Goal: Complete Application Form: Complete application form

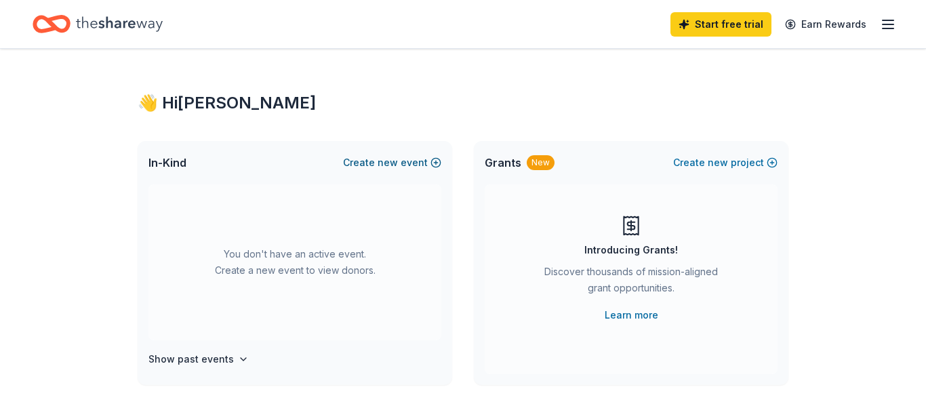
click at [394, 161] on span "new" at bounding box center [388, 163] width 20 height 16
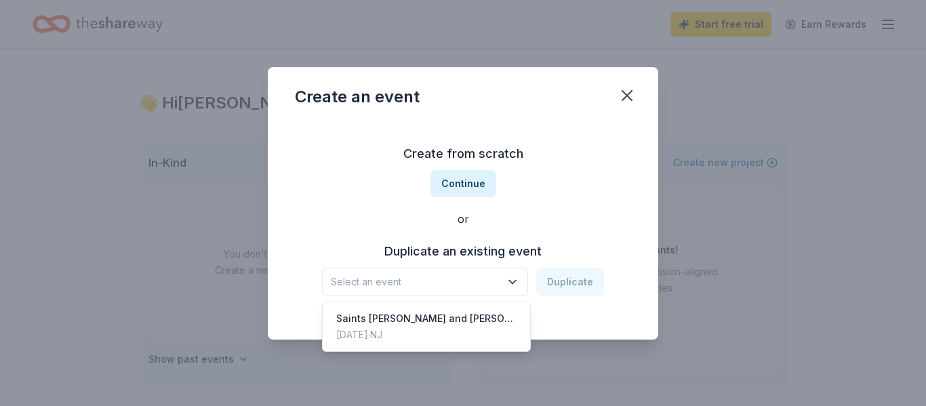
click at [514, 291] on button "Select an event" at bounding box center [425, 282] width 206 height 28
click at [428, 321] on div "Saints [PERSON_NAME] and [PERSON_NAME] School Tricky Tray" at bounding box center [426, 318] width 180 height 16
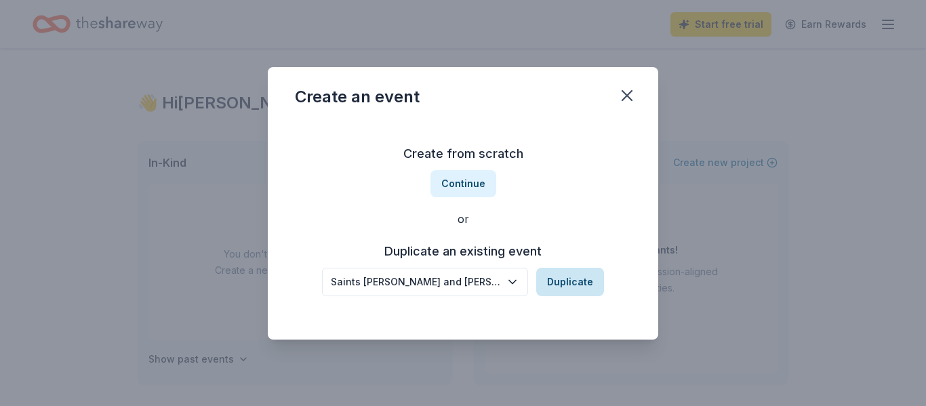
click at [576, 281] on button "Duplicate" at bounding box center [570, 282] width 68 height 28
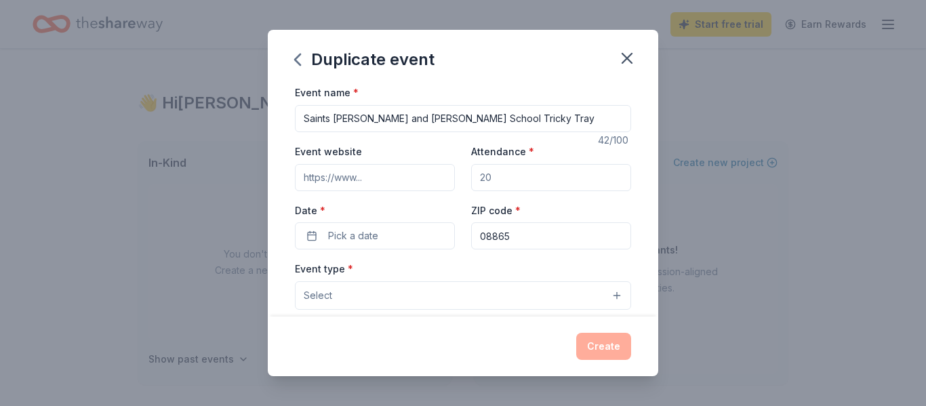
click at [374, 179] on input "Event website" at bounding box center [375, 177] width 160 height 27
type input "sspjnj.org"
click at [503, 177] on input "Attendance *" at bounding box center [551, 177] width 160 height 27
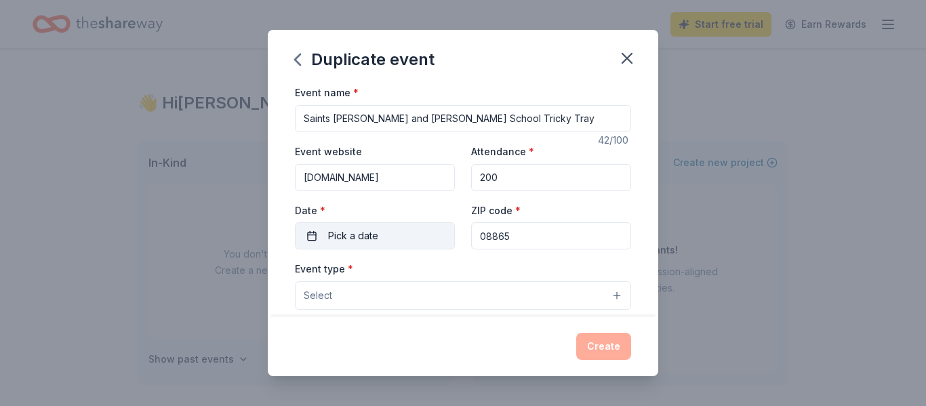
type input "200"
click at [356, 233] on span "Pick a date" at bounding box center [353, 236] width 50 height 16
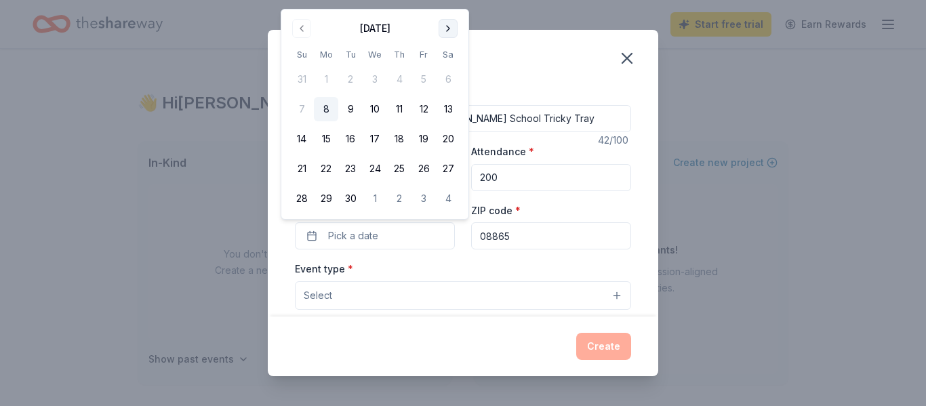
click at [452, 26] on button "Go to next month" at bounding box center [448, 28] width 19 height 19
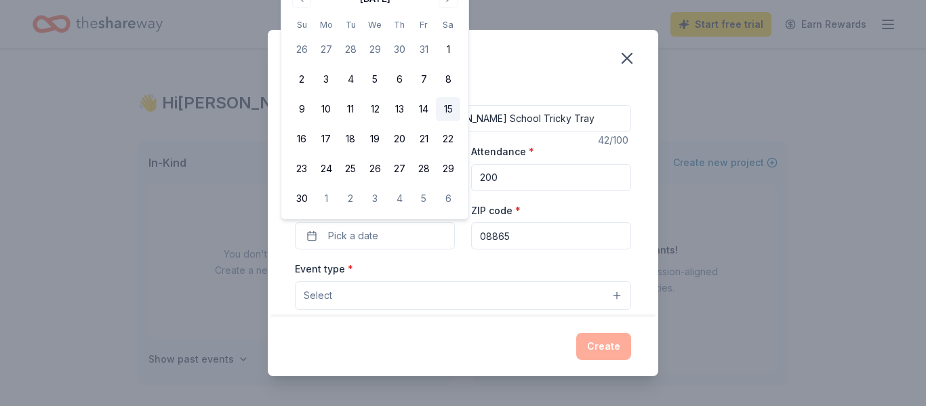
click at [447, 107] on button "15" at bounding box center [448, 109] width 24 height 24
click at [506, 291] on button "Select" at bounding box center [463, 295] width 336 height 28
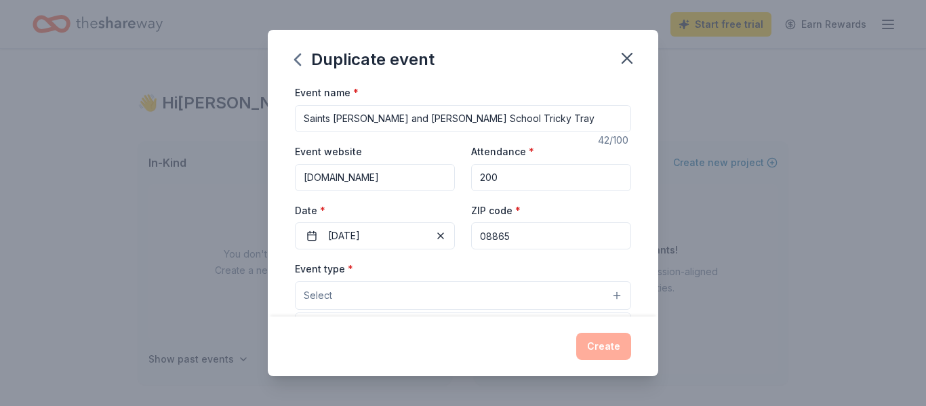
click at [378, 300] on button "Select" at bounding box center [463, 295] width 336 height 28
click at [613, 298] on button "Select" at bounding box center [463, 295] width 336 height 28
click at [390, 303] on button "Select" at bounding box center [463, 295] width 336 height 28
click at [337, 299] on button "Select" at bounding box center [463, 295] width 336 height 28
click at [574, 243] on div "Event name * Saints Philip and James School Tricky Tray 42 /100 Event website s…" at bounding box center [463, 397] width 336 height 626
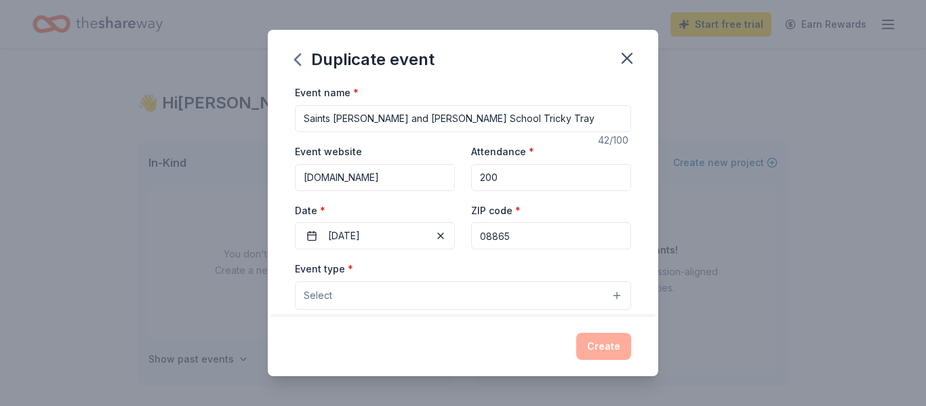
click at [553, 233] on input "08865" at bounding box center [551, 235] width 160 height 27
type input "137 Roseberry St"
click at [609, 346] on div "Create" at bounding box center [463, 346] width 336 height 27
click at [542, 239] on input "08865" at bounding box center [551, 235] width 160 height 27
type input "08865"
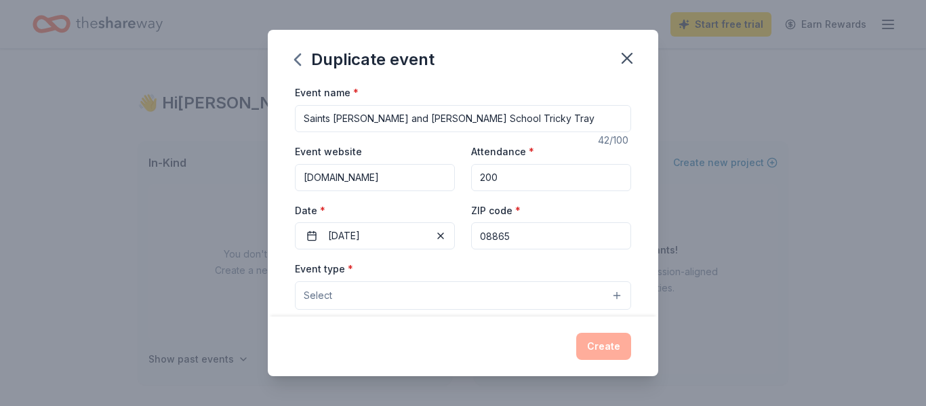
click at [389, 176] on input "sspjnj.org" at bounding box center [375, 177] width 160 height 27
type input "sspjnj.org"
click at [352, 294] on button "Select" at bounding box center [463, 295] width 336 height 28
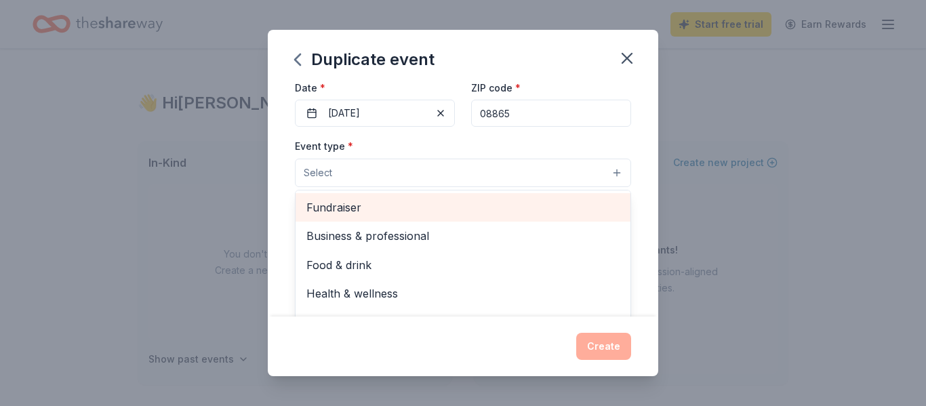
click at [368, 210] on span "Fundraiser" at bounding box center [462, 208] width 313 height 18
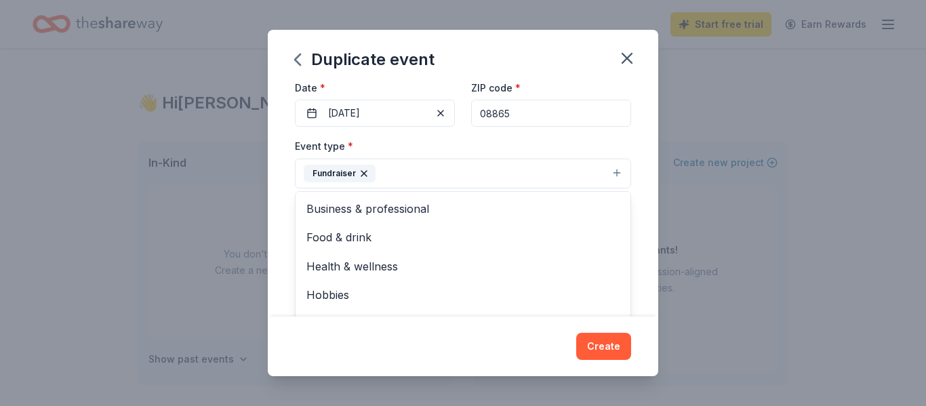
click at [612, 344] on div "Duplicate event Event name * Saints Philip and James School Tricky Tray 42 /100…" at bounding box center [463, 203] width 390 height 346
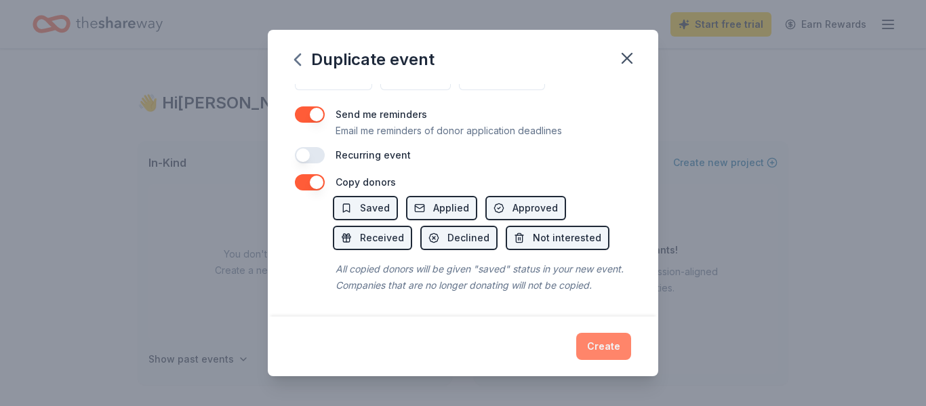
scroll to position [550, 0]
click at [615, 351] on button "Create" at bounding box center [603, 346] width 55 height 27
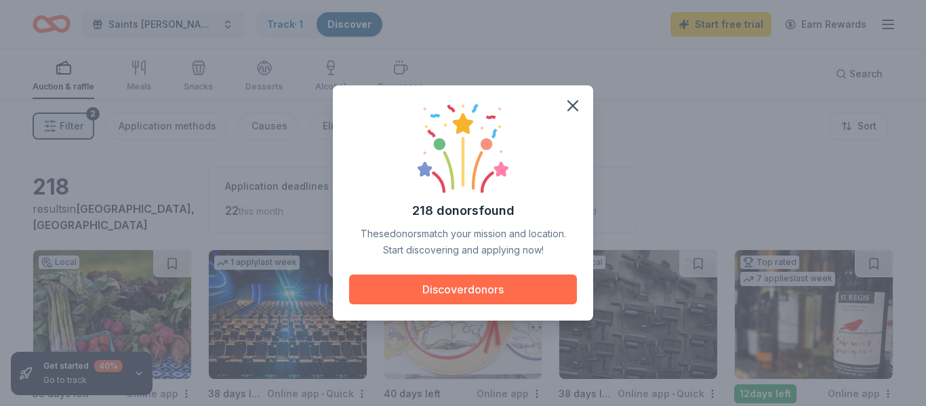
click at [483, 289] on button "Discover donors" at bounding box center [463, 290] width 228 height 30
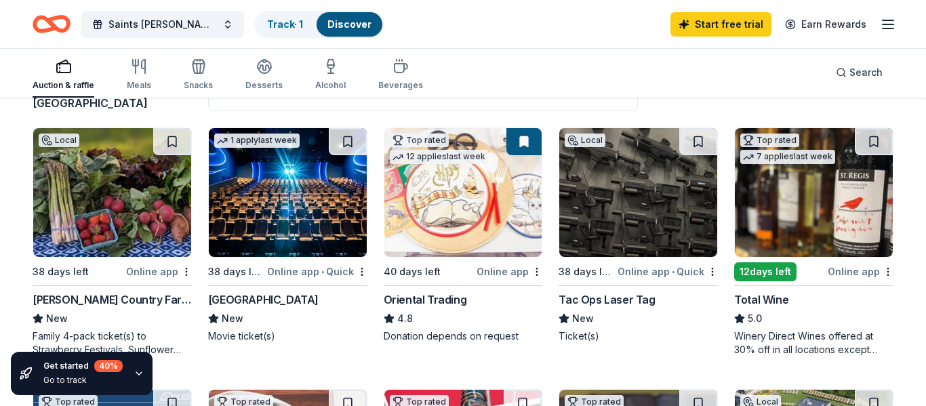
scroll to position [128, 0]
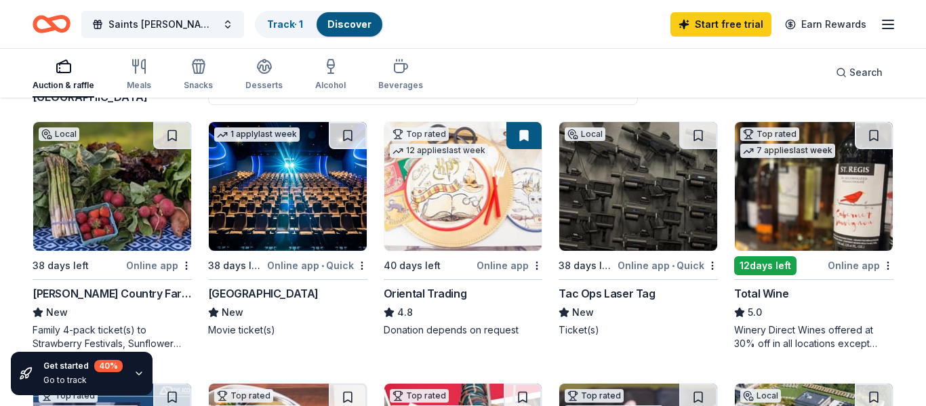
click at [310, 265] on div "Online app • Quick" at bounding box center [317, 265] width 100 height 17
click at [653, 240] on img at bounding box center [638, 186] width 158 height 129
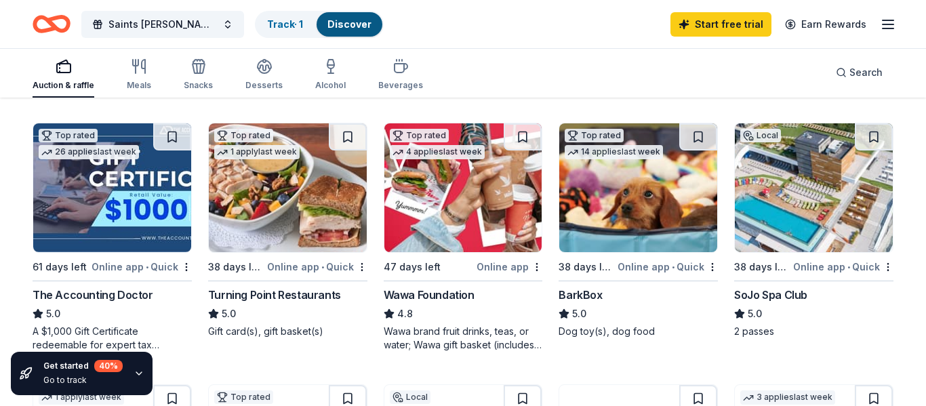
scroll to position [398, 0]
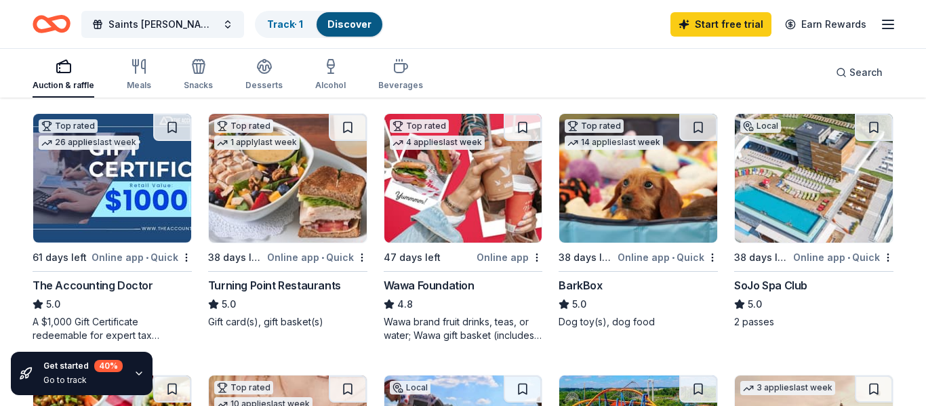
click at [282, 168] on img at bounding box center [288, 178] width 158 height 129
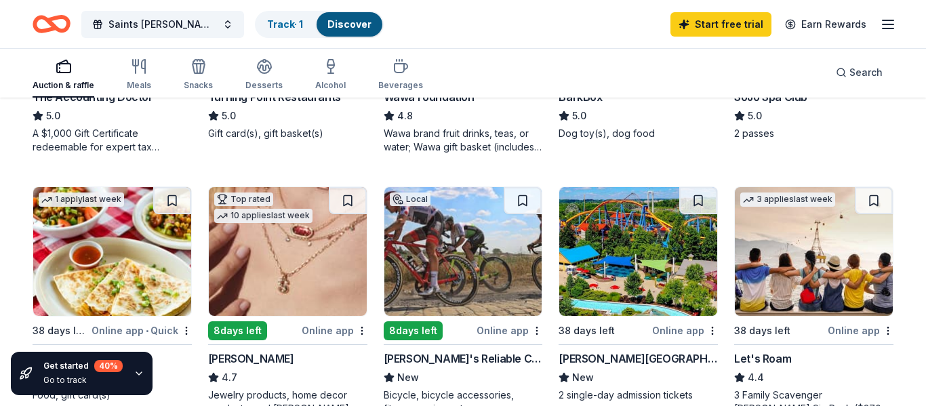
scroll to position [564, 0]
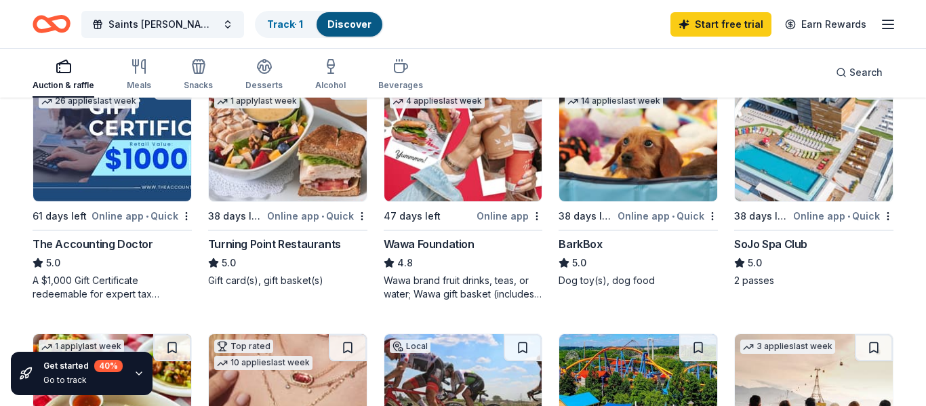
scroll to position [424, 0]
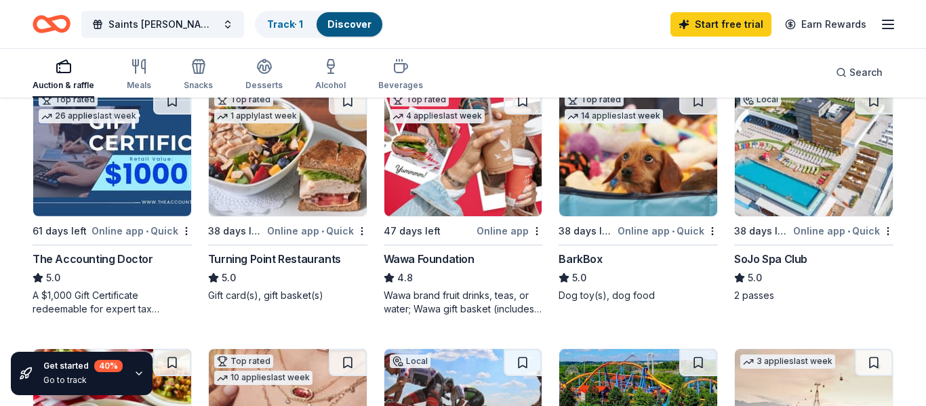
click at [844, 188] on img at bounding box center [814, 151] width 158 height 129
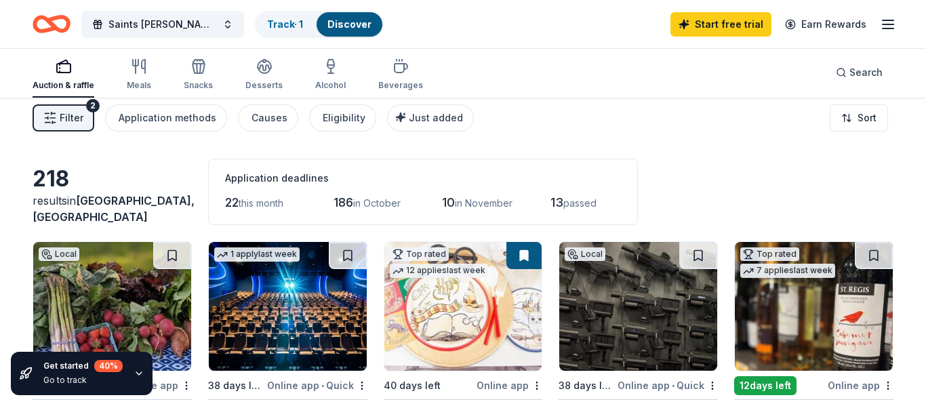
scroll to position [0, 0]
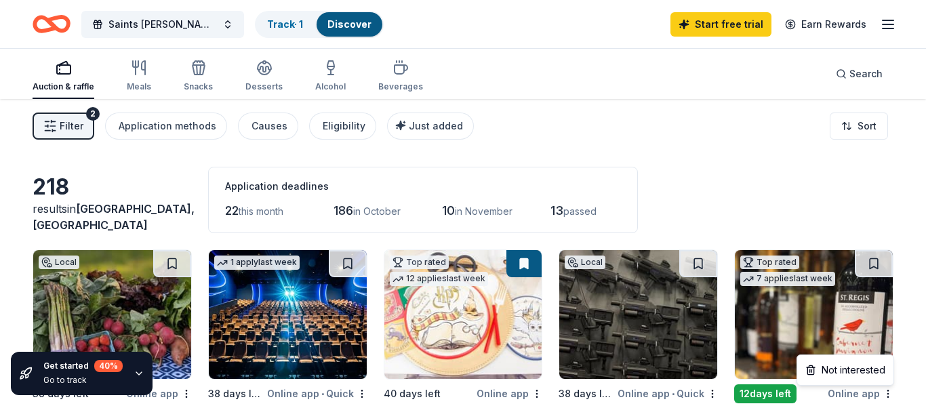
click at [771, 185] on html "Saints Philip and James School Tricky Tray Track · 1 Discover Start free trial …" at bounding box center [463, 203] width 926 height 406
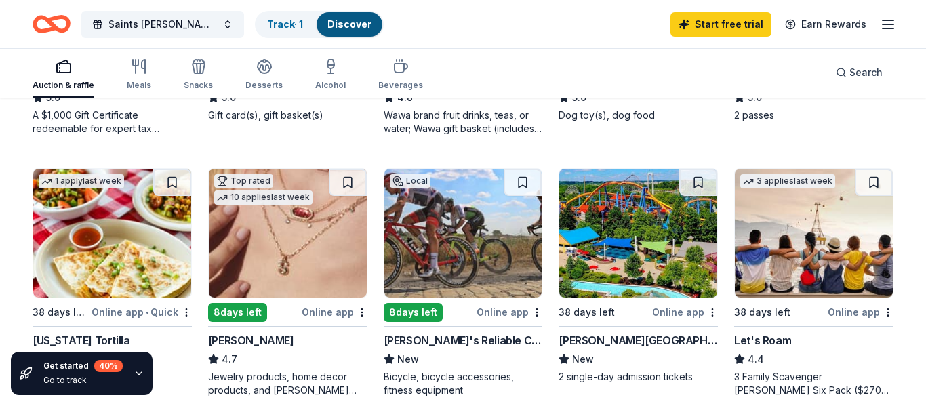
scroll to position [607, 0]
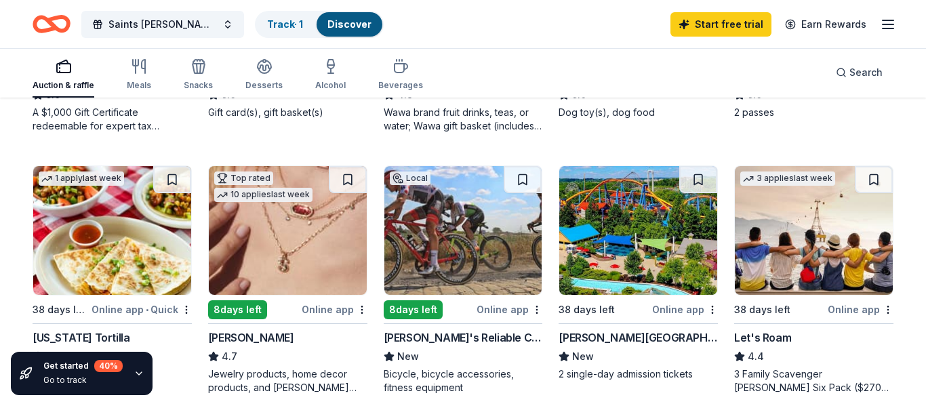
click at [684, 270] on img at bounding box center [638, 230] width 158 height 129
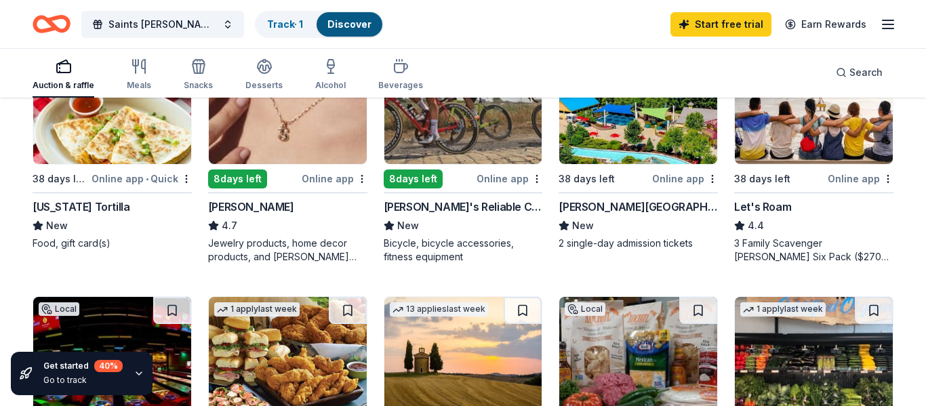
scroll to position [739, 0]
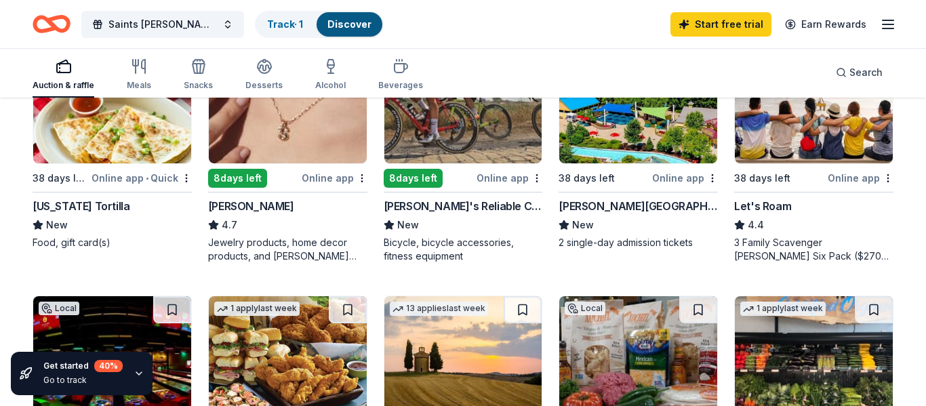
click at [478, 134] on img at bounding box center [463, 99] width 158 height 129
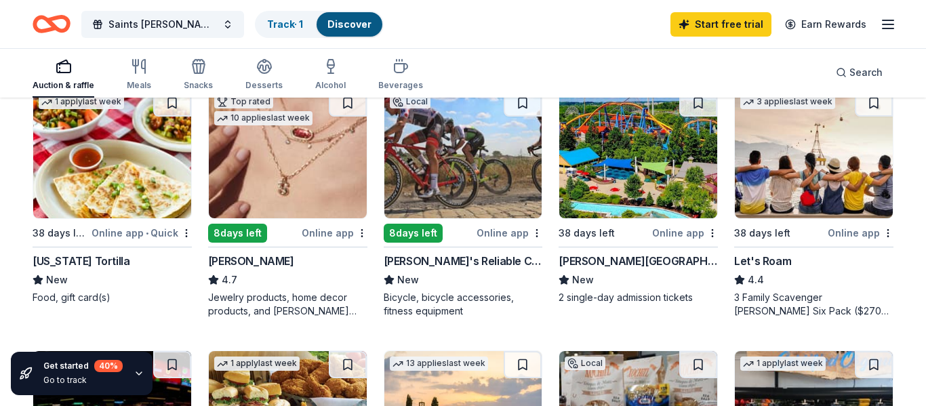
scroll to position [680, 0]
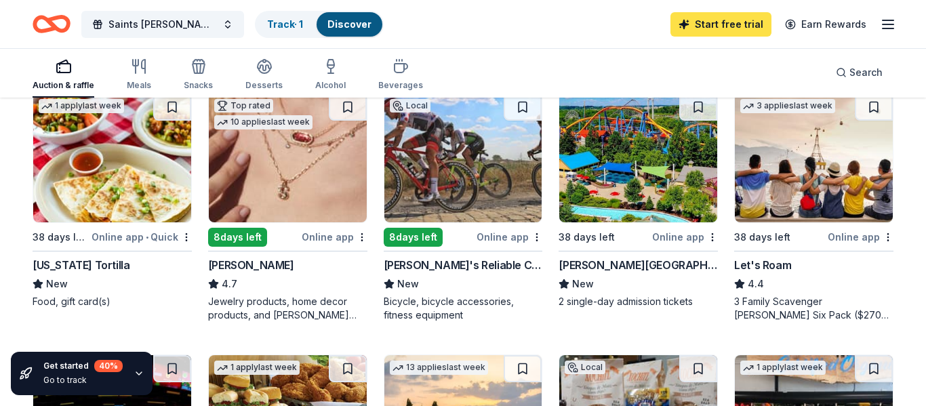
click at [748, 33] on link "Start free trial" at bounding box center [720, 24] width 101 height 24
click at [729, 35] on link "Start free trial" at bounding box center [720, 24] width 101 height 24
click at [748, 24] on link "Start free trial" at bounding box center [720, 24] width 101 height 24
click at [732, 26] on link "Start free trial" at bounding box center [720, 24] width 101 height 24
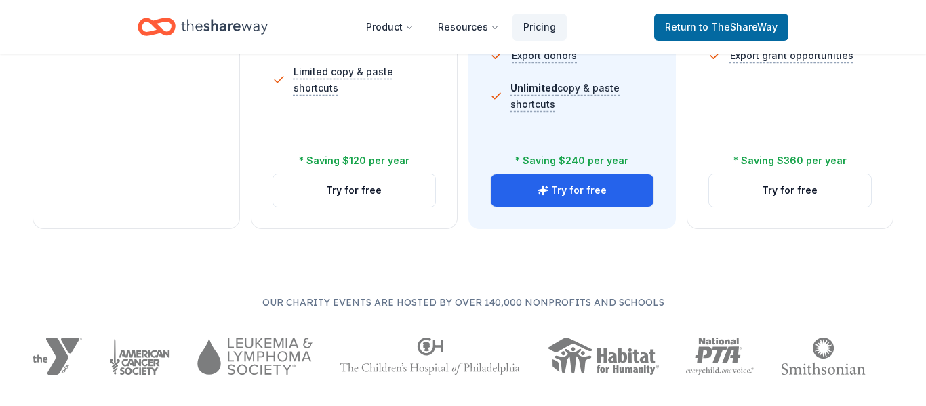
scroll to position [615, 0]
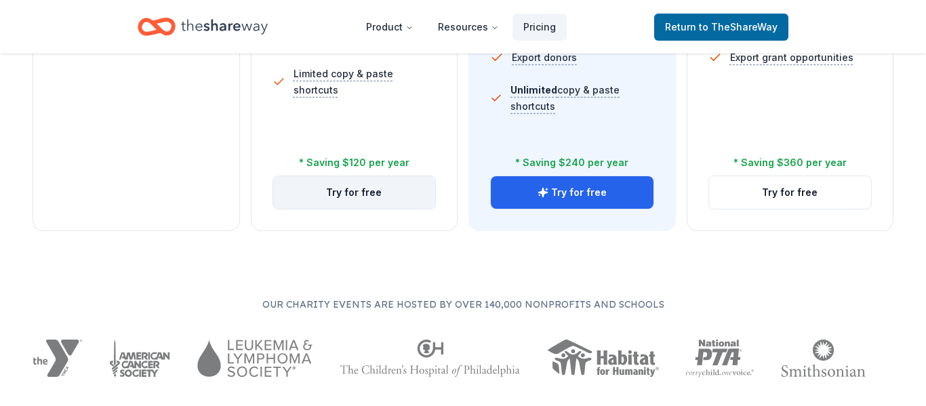
click at [399, 184] on button "Try for free" at bounding box center [354, 192] width 163 height 33
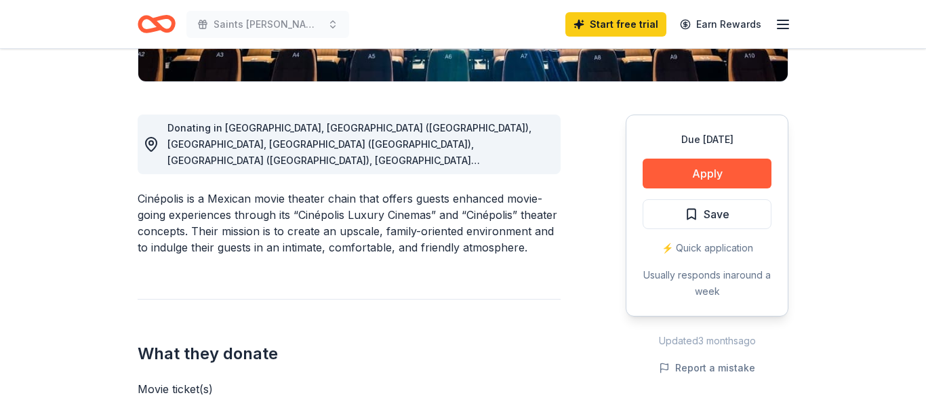
scroll to position [331, 0]
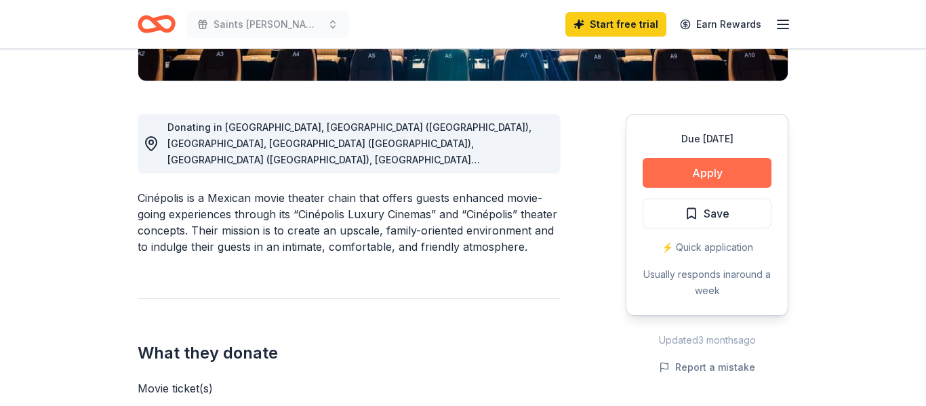
click at [706, 182] on button "Apply" at bounding box center [707, 173] width 129 height 30
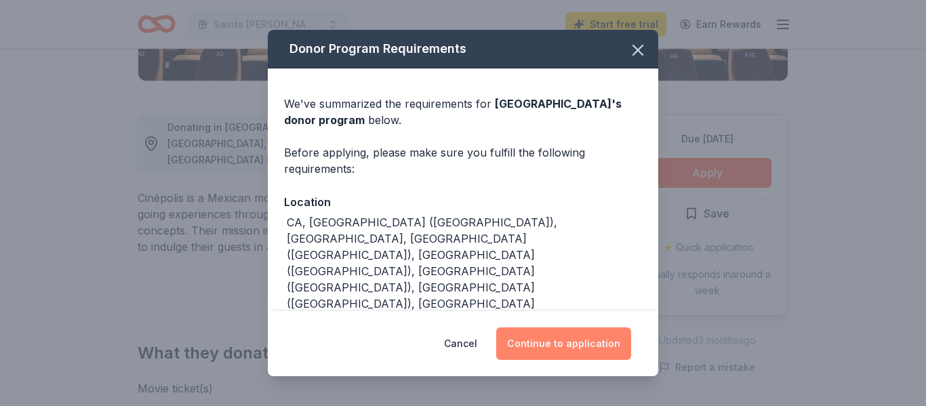
click at [558, 345] on button "Continue to application" at bounding box center [563, 343] width 135 height 33
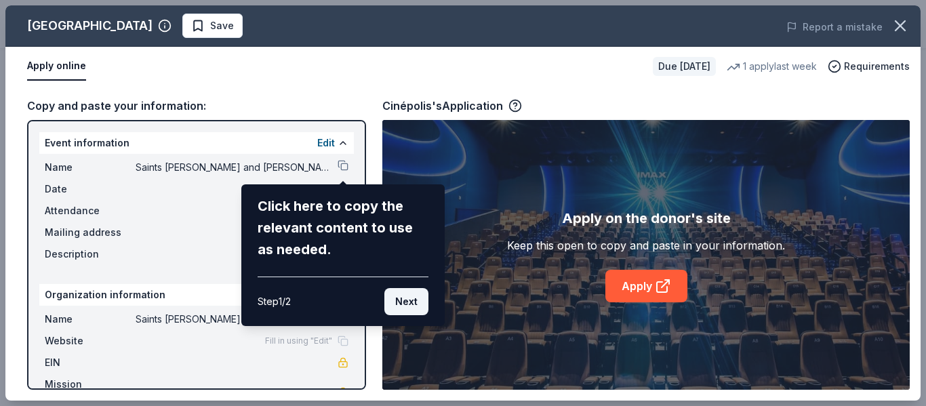
click at [400, 306] on button "Next" at bounding box center [406, 301] width 44 height 27
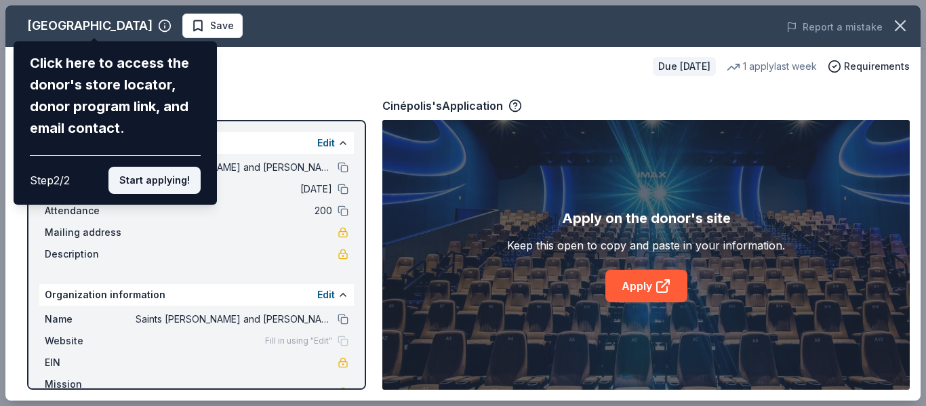
click at [168, 182] on button "Start applying!" at bounding box center [154, 180] width 92 height 27
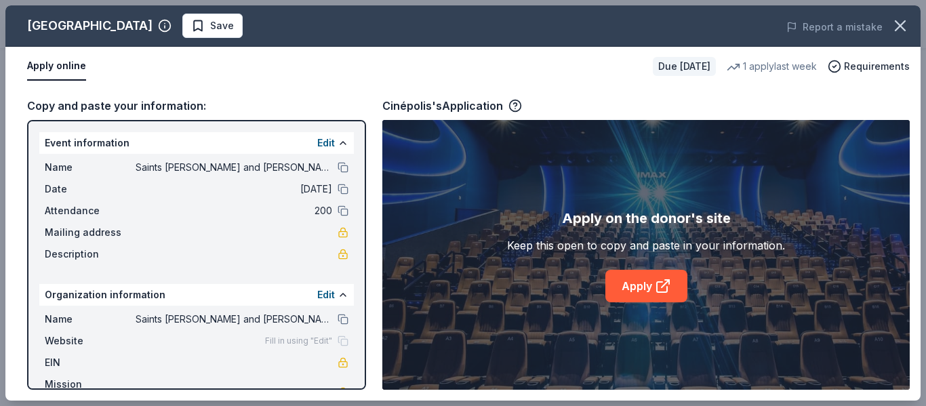
scroll to position [20, 0]
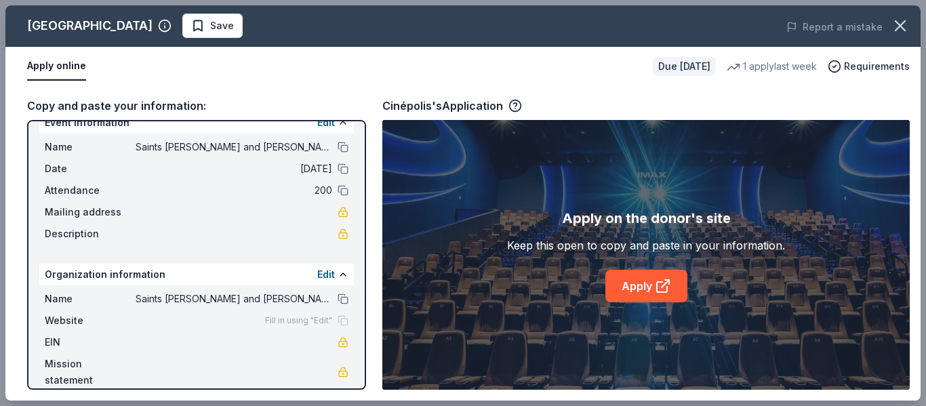
click at [310, 321] on span "Fill in using "Edit"" at bounding box center [298, 320] width 67 height 11
click at [272, 321] on span "Fill in using "Edit"" at bounding box center [298, 320] width 67 height 11
click at [331, 211] on div "Mailing address" at bounding box center [197, 212] width 304 height 16
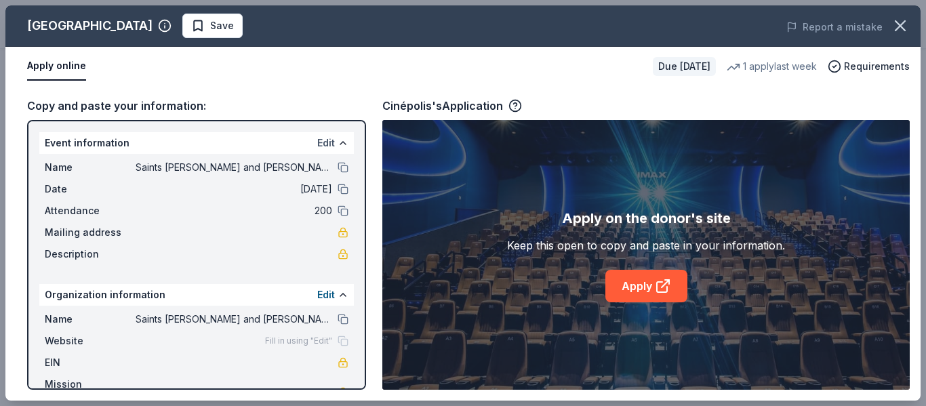
click at [333, 141] on button "Edit" at bounding box center [326, 143] width 18 height 16
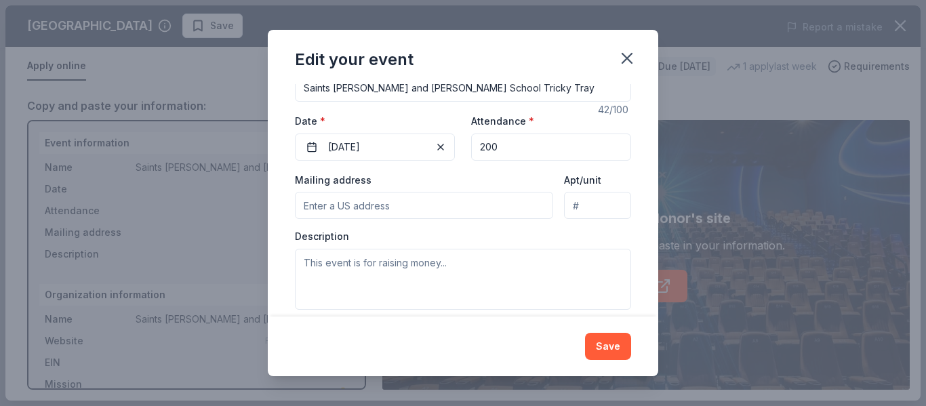
scroll to position [154, 0]
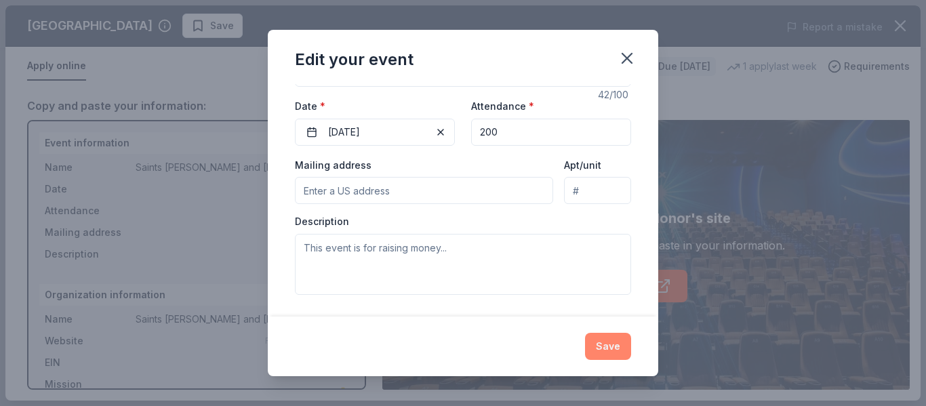
click at [603, 345] on button "Save" at bounding box center [608, 346] width 46 height 27
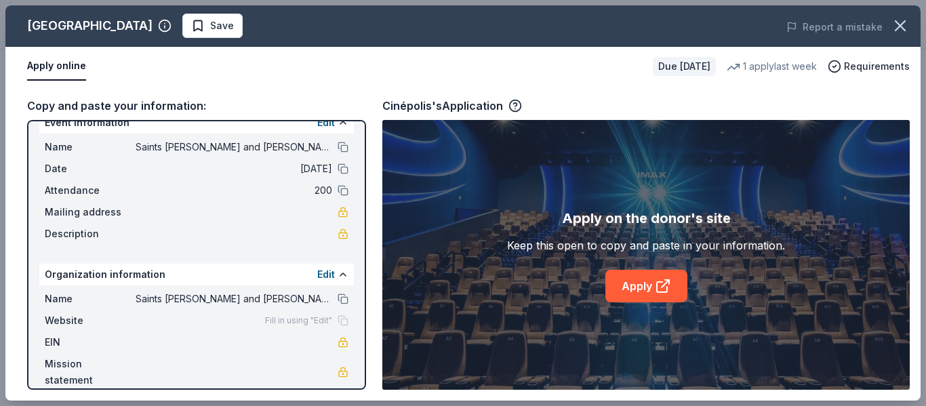
scroll to position [0, 0]
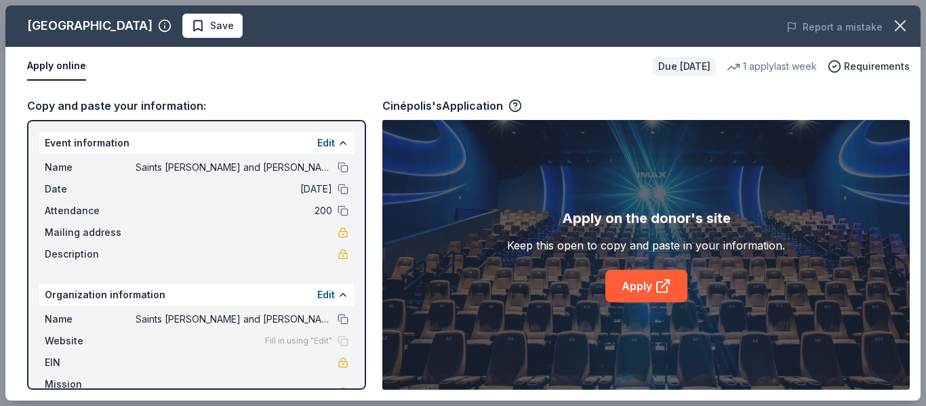
click at [119, 104] on div "Copy and paste your information:" at bounding box center [196, 106] width 339 height 18
click at [646, 289] on link "Apply" at bounding box center [646, 286] width 82 height 33
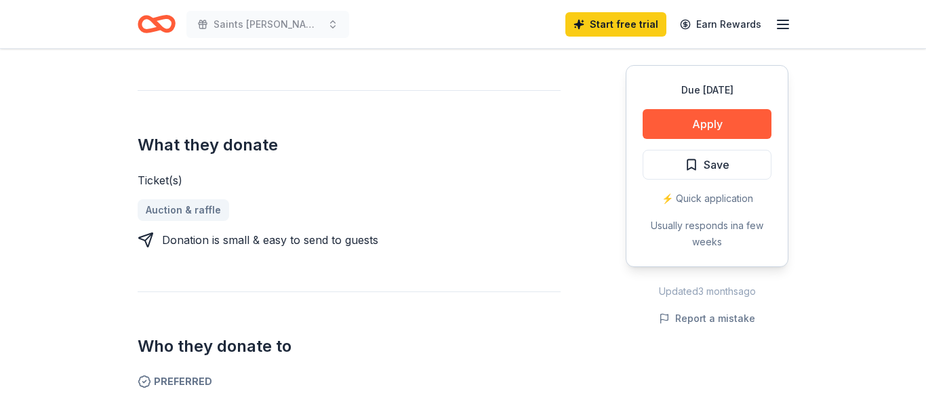
scroll to position [486, 0]
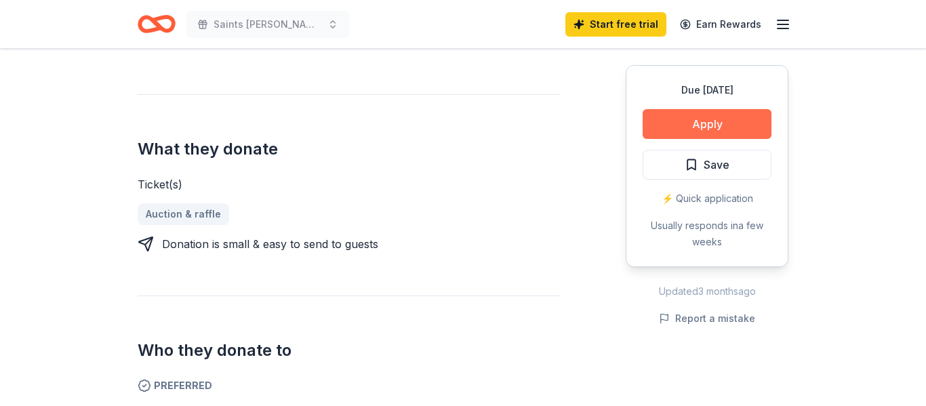
click at [703, 131] on button "Apply" at bounding box center [707, 124] width 129 height 30
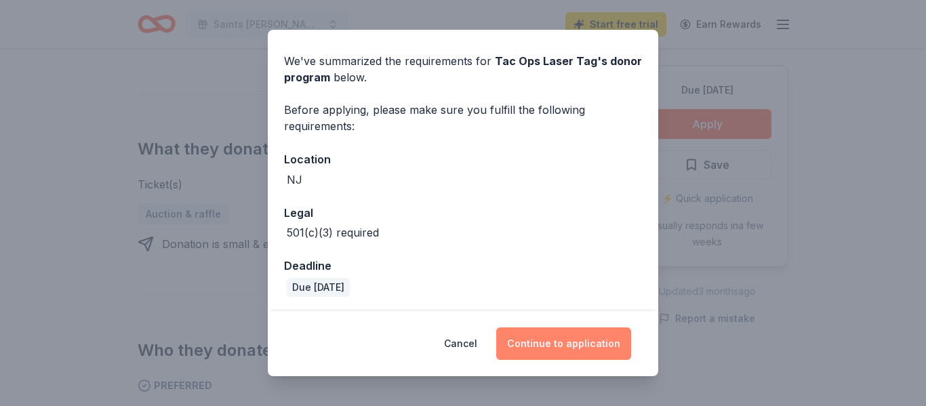
scroll to position [10, 0]
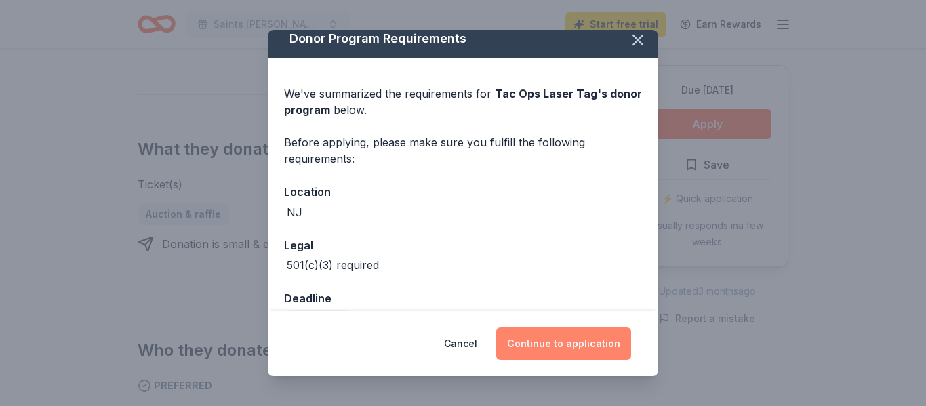
click at [554, 351] on button "Continue to application" at bounding box center [563, 343] width 135 height 33
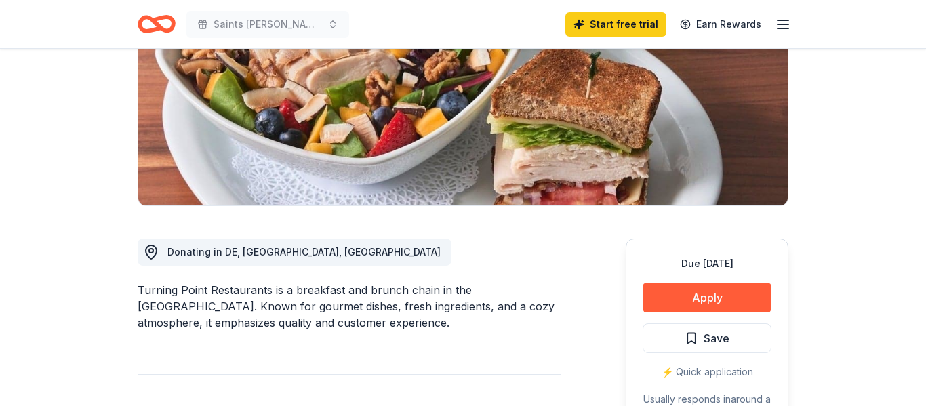
scroll to position [212, 0]
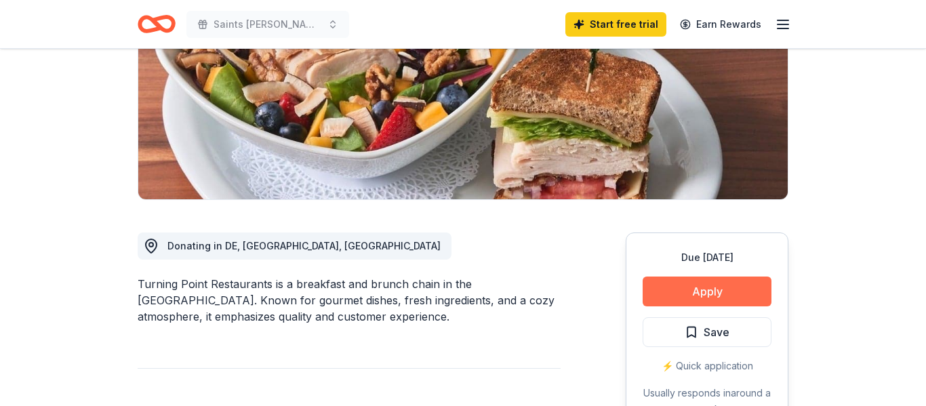
click at [733, 292] on button "Apply" at bounding box center [707, 292] width 129 height 30
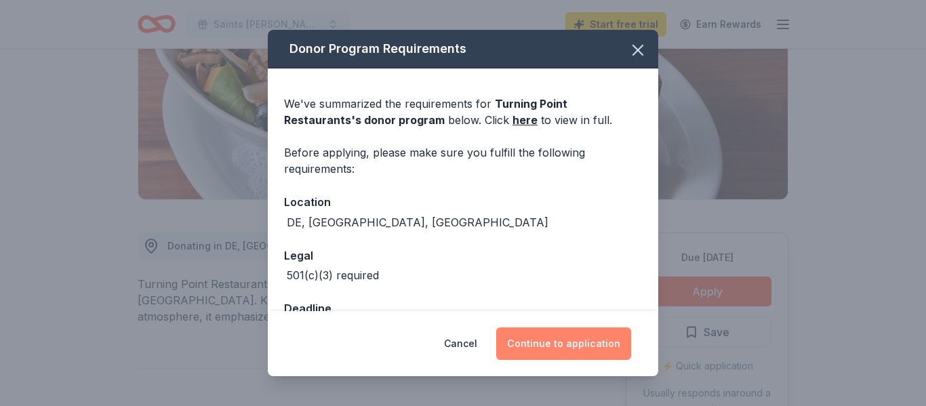
click at [587, 343] on button "Continue to application" at bounding box center [563, 343] width 135 height 33
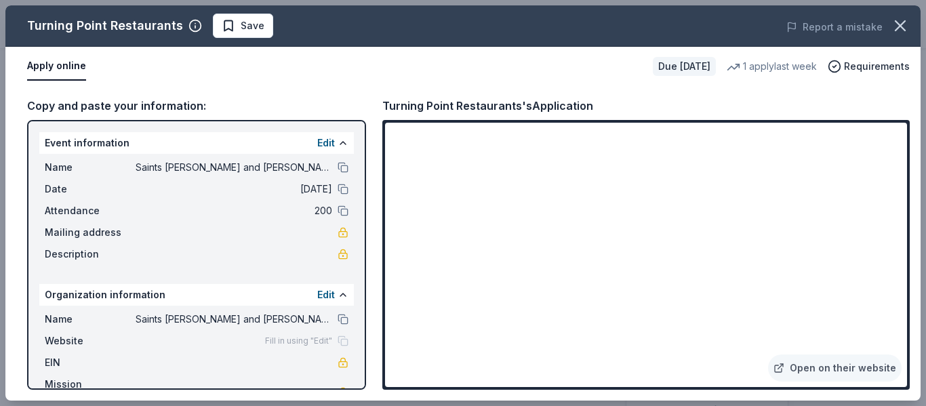
scroll to position [20, 0]
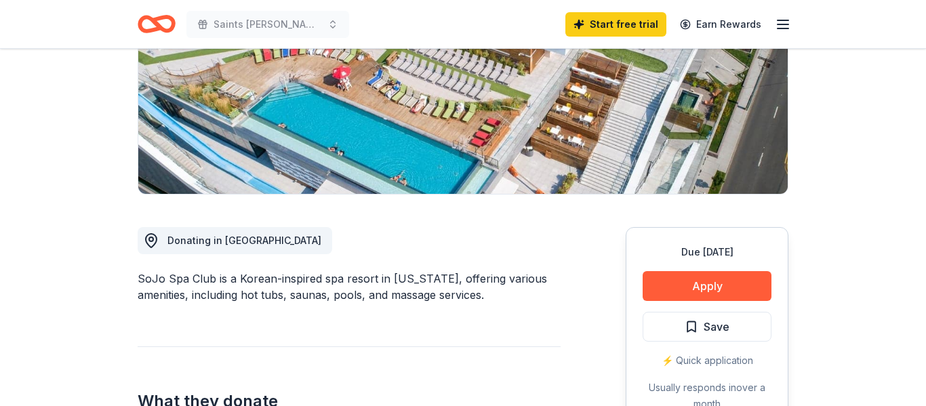
scroll to position [237, 0]
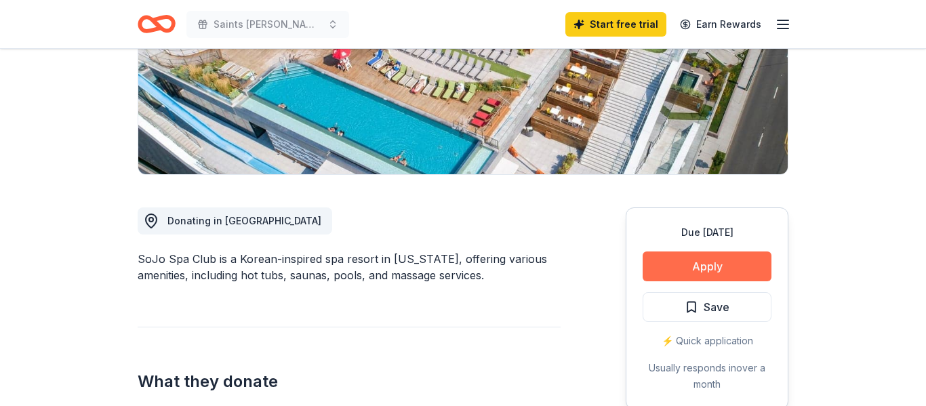
click at [742, 266] on button "Apply" at bounding box center [707, 266] width 129 height 30
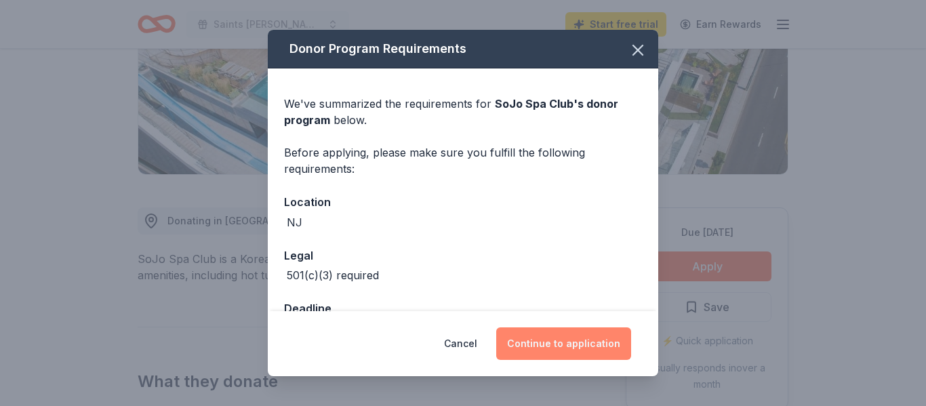
click at [592, 352] on button "Continue to application" at bounding box center [563, 343] width 135 height 33
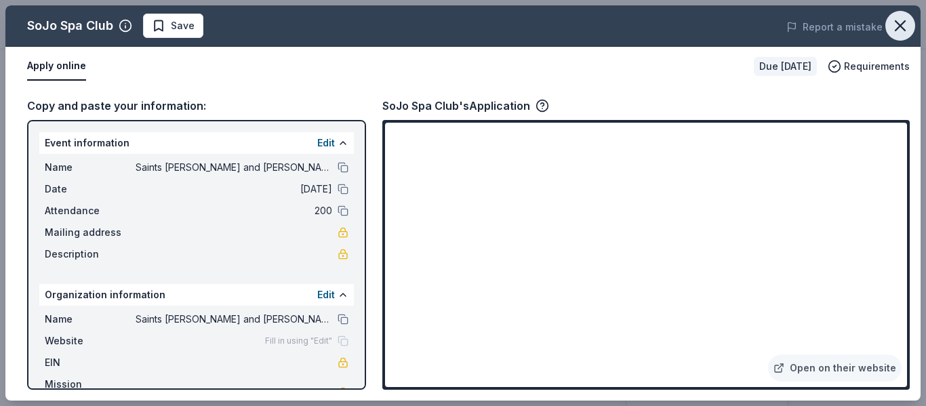
click at [906, 28] on icon "button" at bounding box center [900, 25] width 19 height 19
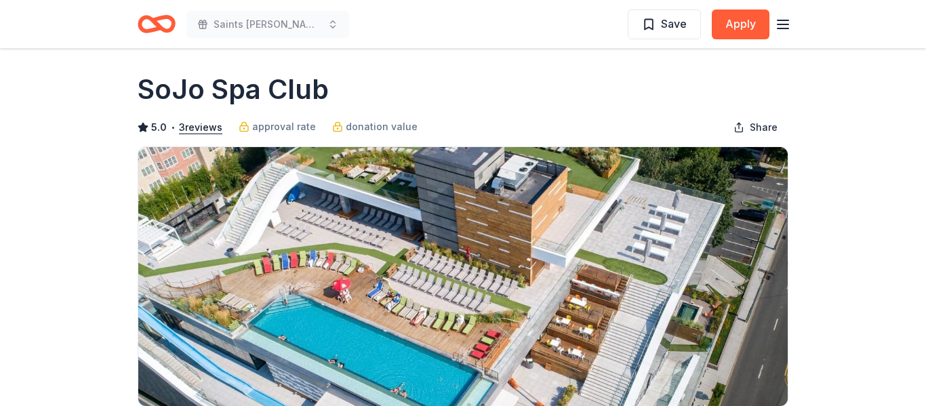
scroll to position [0, 0]
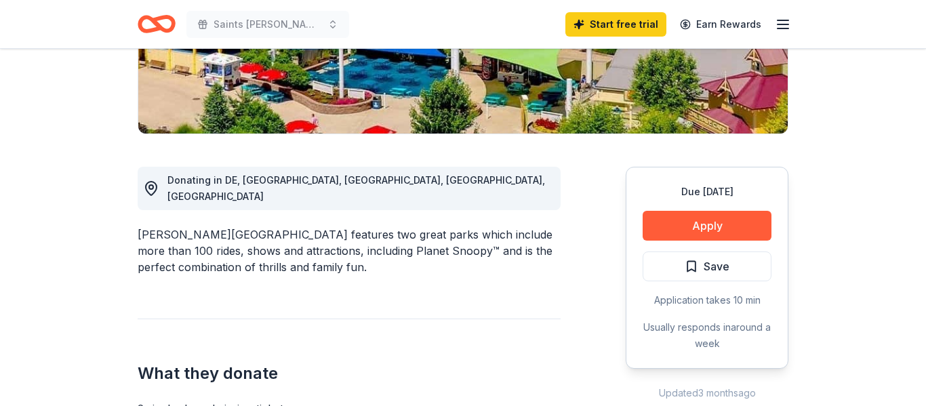
scroll to position [279, 0]
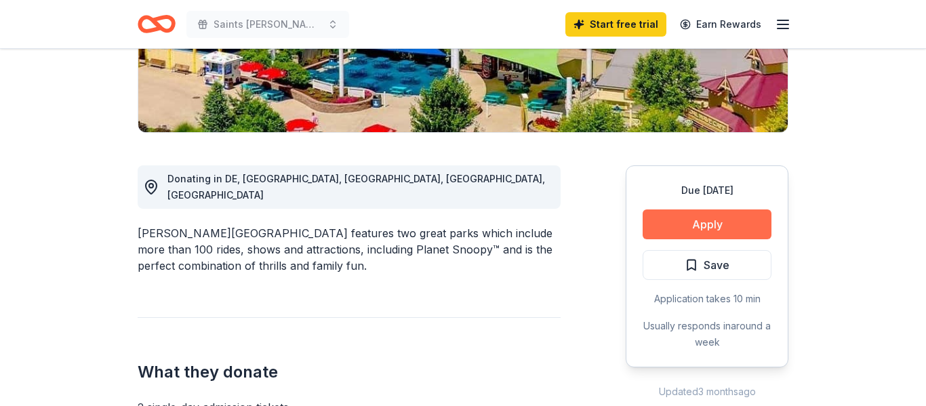
click at [750, 221] on button "Apply" at bounding box center [707, 224] width 129 height 30
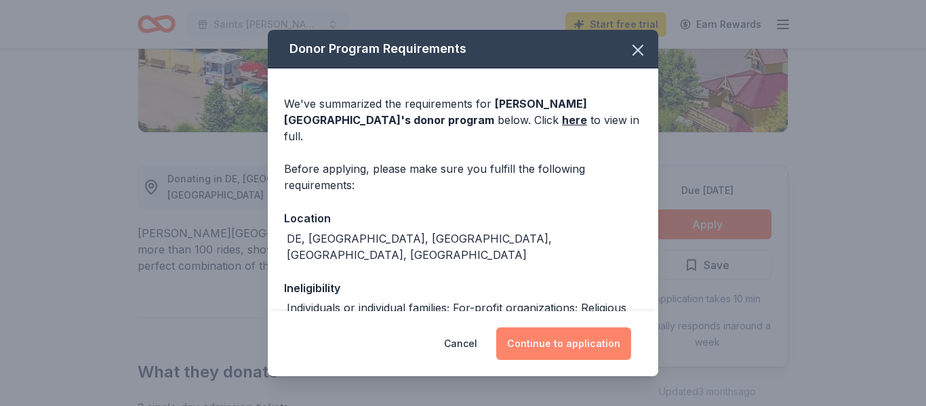
click at [595, 348] on button "Continue to application" at bounding box center [563, 343] width 135 height 33
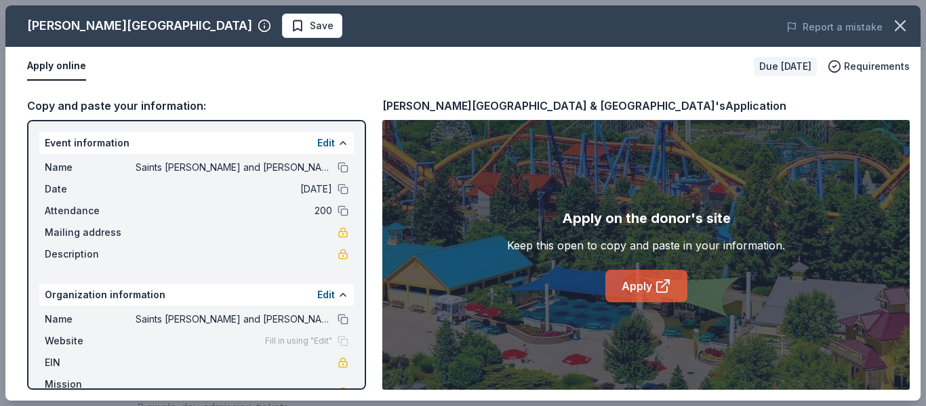
click at [643, 287] on link "Apply" at bounding box center [646, 286] width 82 height 33
click at [658, 289] on icon at bounding box center [663, 286] width 16 height 16
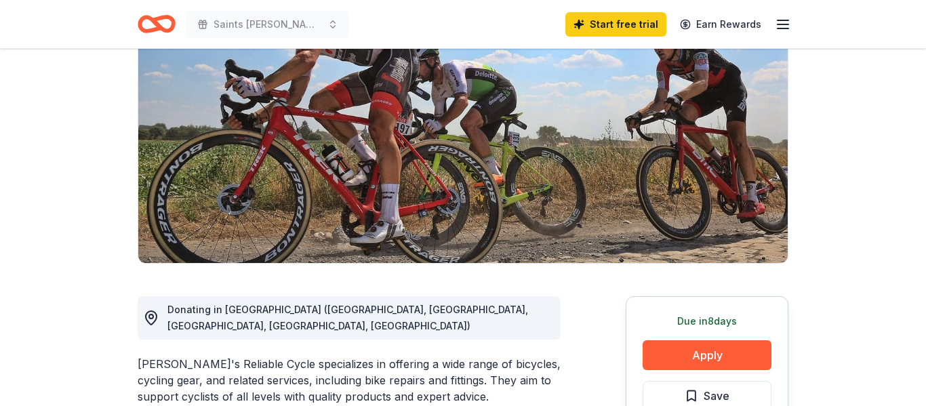
scroll to position [161, 0]
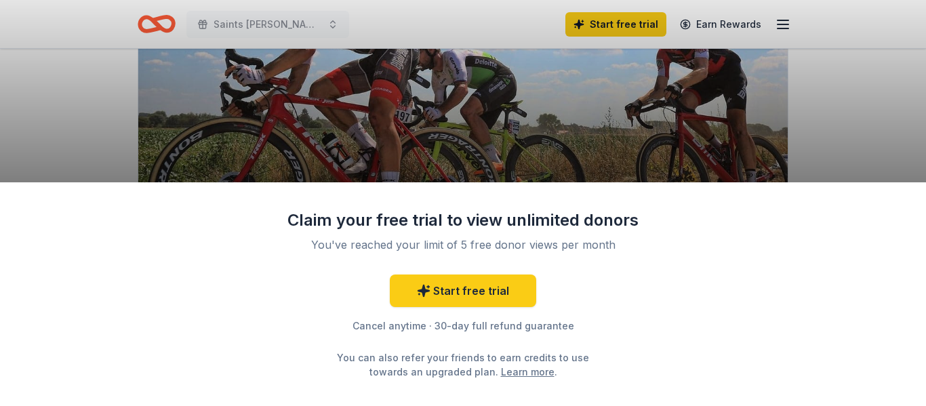
click at [752, 257] on div "Claim your free trial to view unlimited donors You've reached your limit of 5 f…" at bounding box center [463, 294] width 926 height 224
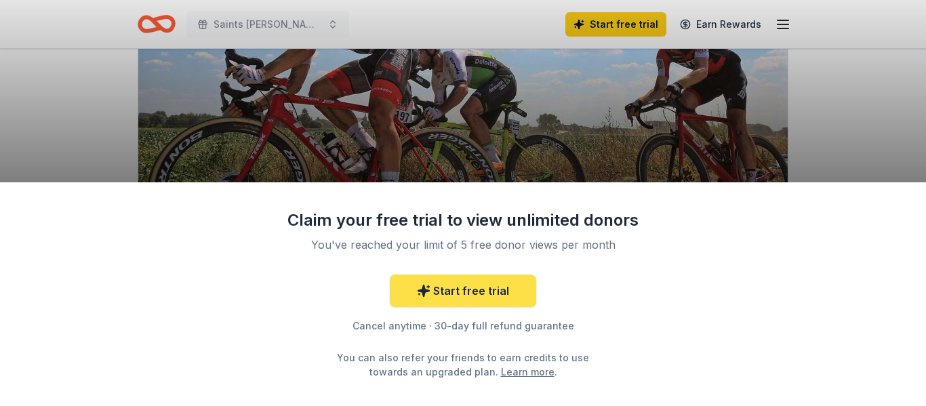
click at [474, 291] on link "Start free trial" at bounding box center [463, 291] width 146 height 33
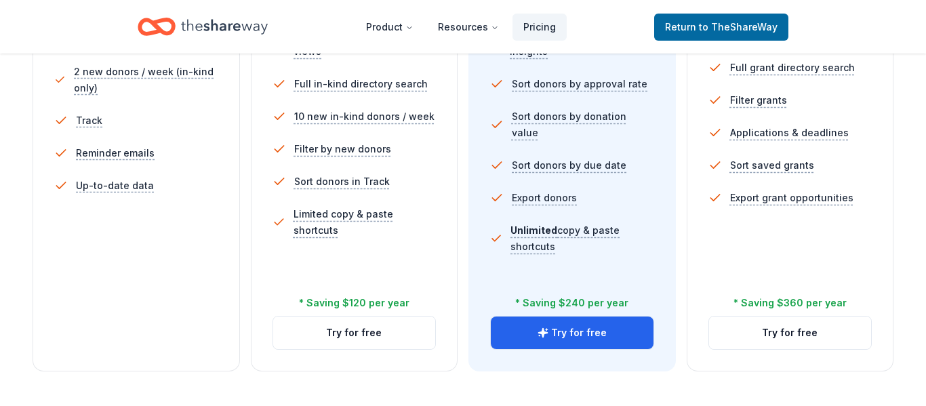
scroll to position [476, 0]
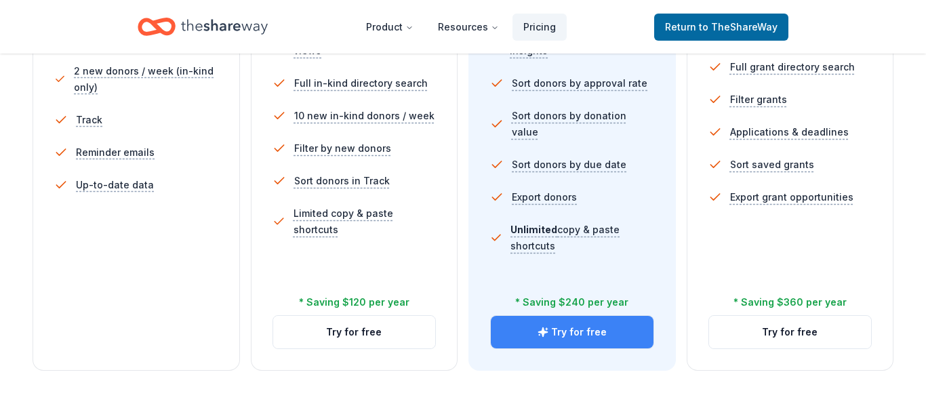
click at [629, 335] on button "Try for free" at bounding box center [572, 332] width 163 height 33
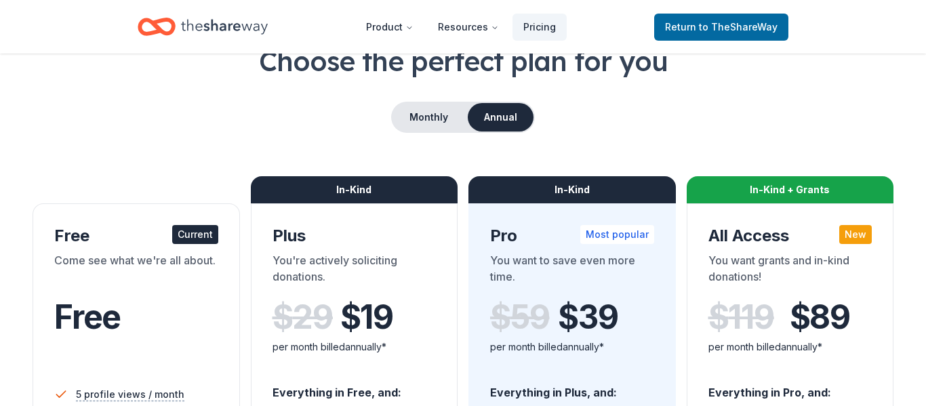
scroll to position [90, 0]
